Goal: Find specific page/section: Find specific page/section

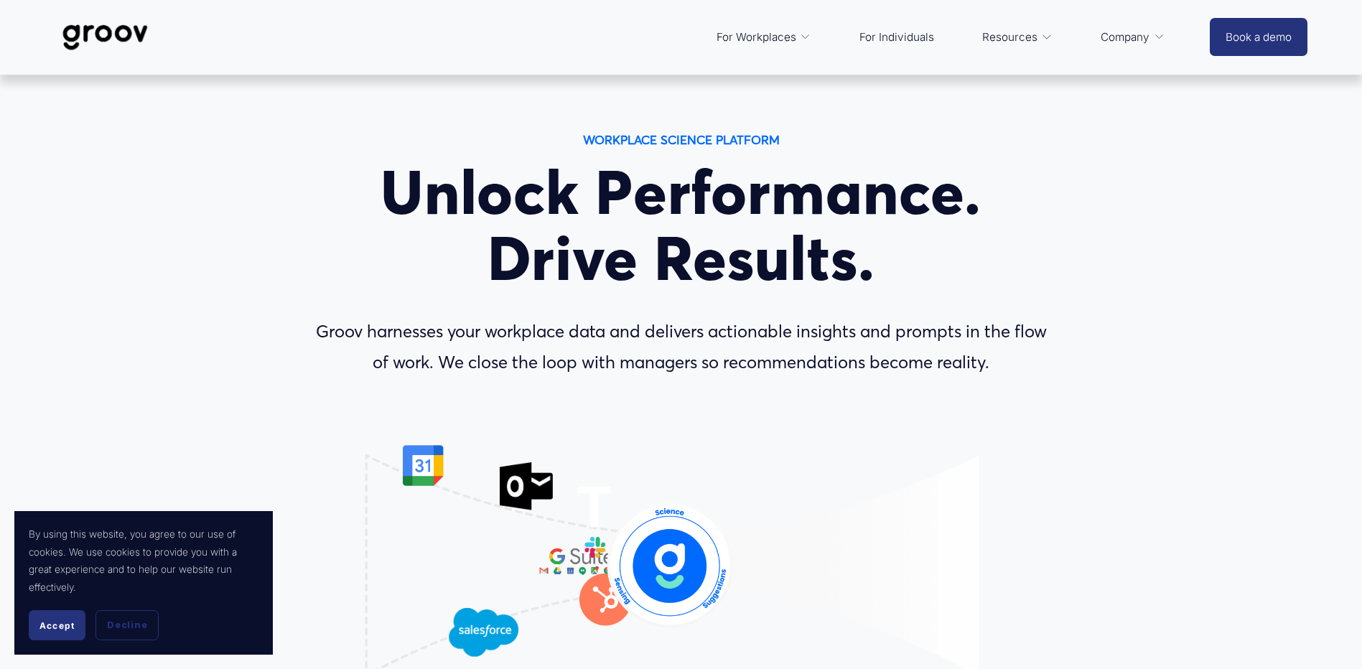
click at [55, 624] on span "Accept" at bounding box center [56, 625] width 35 height 11
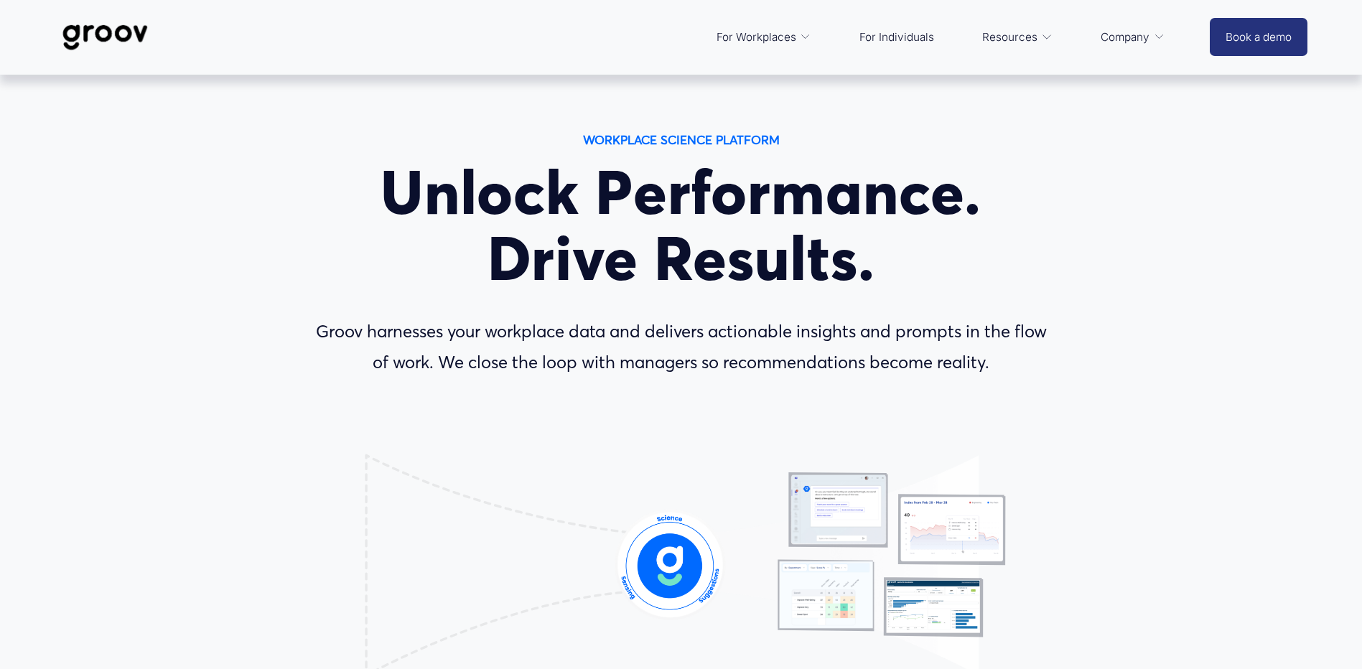
click at [1109, 154] on div "WORKPLACE SCIENCE PLATFORM Unlock Performance. Drive Results. Groov harnesses y…" at bounding box center [681, 479] width 1362 height 700
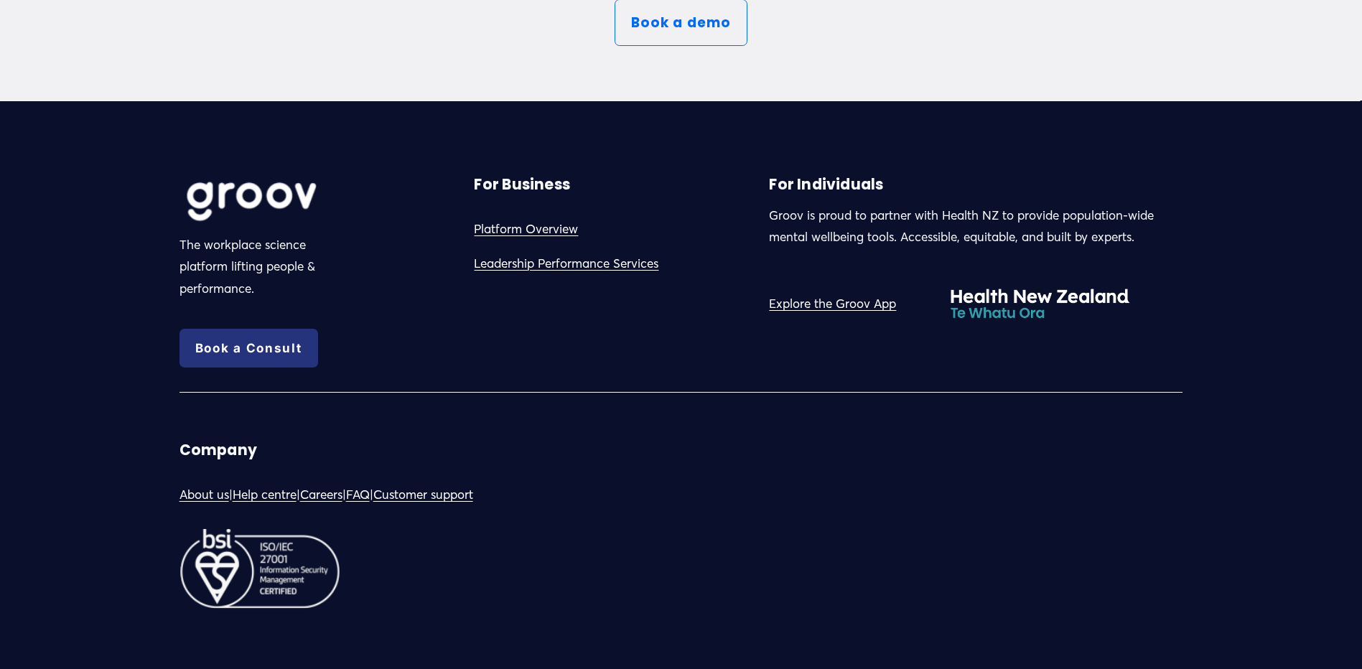
scroll to position [8164, 0]
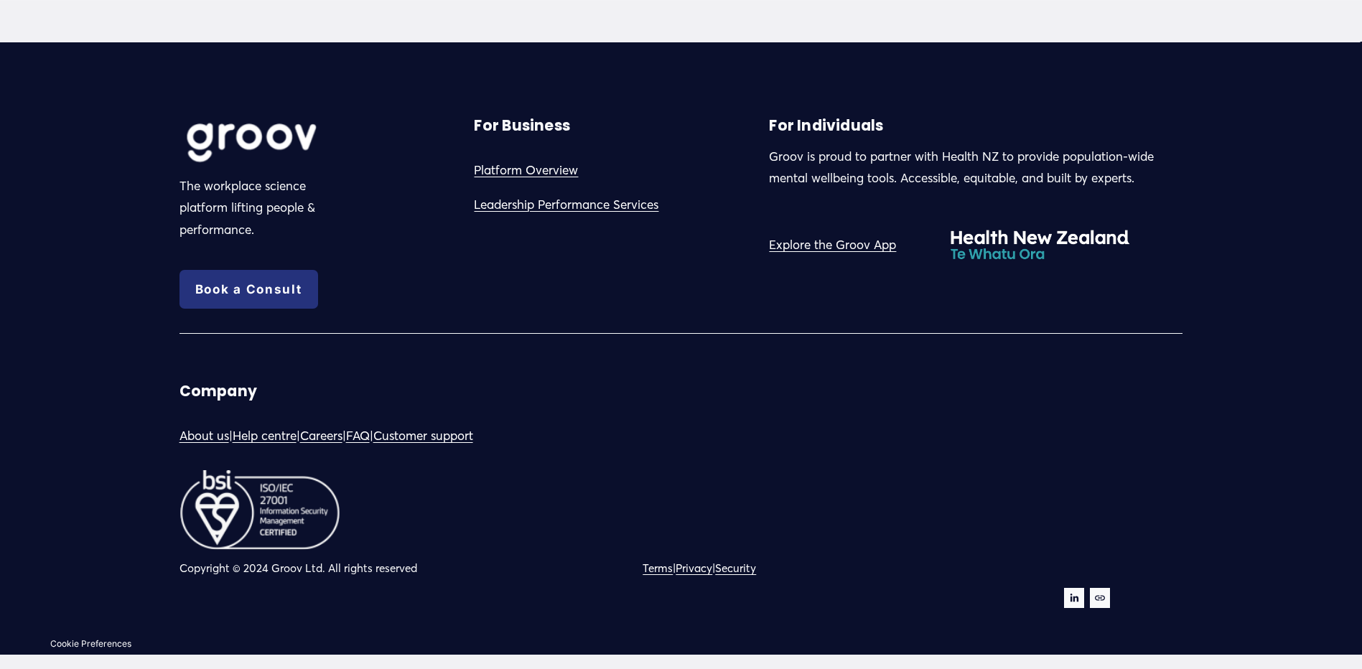
click at [858, 247] on link "Explore the Groov App" at bounding box center [832, 245] width 127 height 22
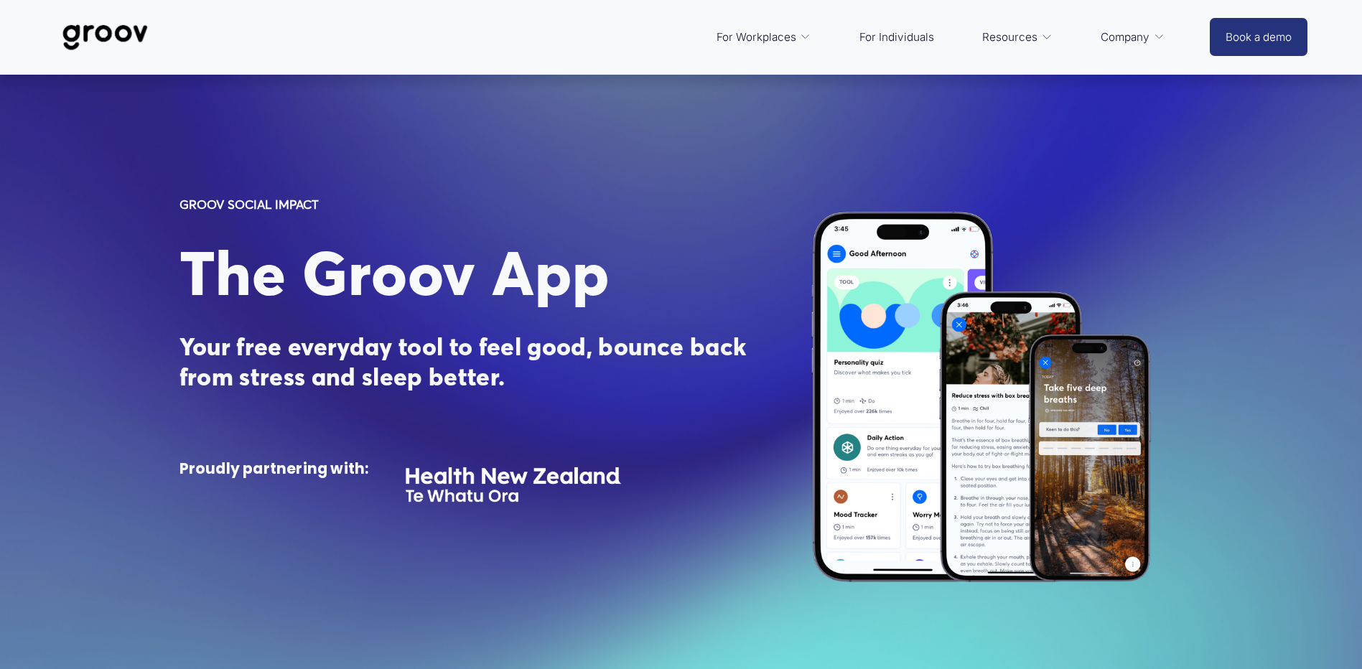
scroll to position [72, 0]
